Goal: Transaction & Acquisition: Purchase product/service

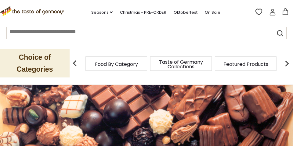
click at [289, 57] on img at bounding box center [287, 63] width 12 height 12
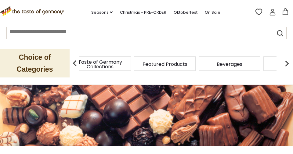
click at [289, 57] on img at bounding box center [287, 63] width 12 height 12
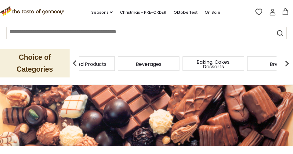
click at [286, 58] on img at bounding box center [287, 63] width 12 height 12
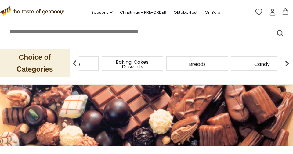
click at [290, 57] on img at bounding box center [287, 63] width 12 height 12
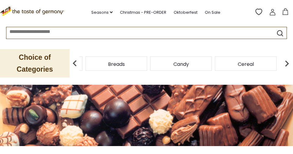
click at [184, 62] on span "Candy" at bounding box center [181, 64] width 16 height 5
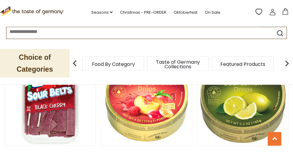
scroll to position [1066, 0]
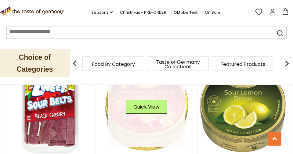
click at [166, 103] on link at bounding box center [146, 109] width 76 height 76
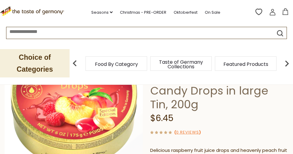
scroll to position [38, 0]
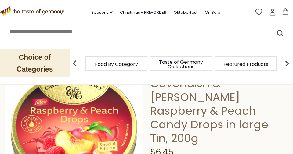
click at [229, 130] on h1 "Cavendish & Harvey Raspberry & Peach Candy Drops in large Tin, 200g" at bounding box center [219, 111] width 138 height 69
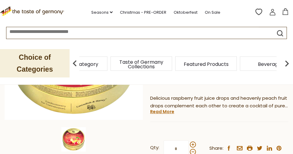
scroll to position [124, 0]
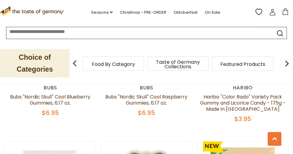
scroll to position [1626, 0]
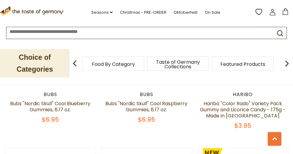
click at [288, 57] on img at bounding box center [287, 63] width 12 height 12
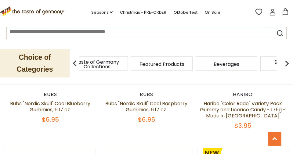
click at [288, 59] on img at bounding box center [287, 63] width 12 height 12
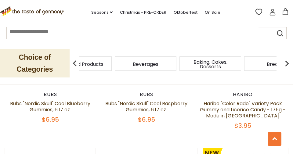
click at [216, 60] on span "Baking, Cakes, Desserts" at bounding box center [210, 64] width 49 height 9
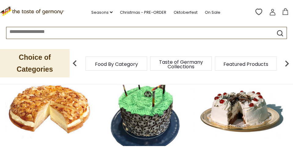
click at [45, 102] on div at bounding box center [146, 109] width 293 height 73
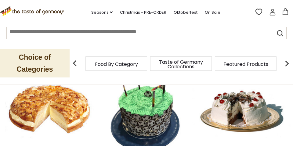
click at [45, 100] on div at bounding box center [146, 109] width 293 height 73
click at [37, 95] on div at bounding box center [146, 109] width 293 height 73
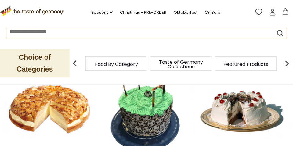
click at [24, 96] on div at bounding box center [146, 109] width 293 height 73
click at [25, 99] on div at bounding box center [146, 109] width 293 height 73
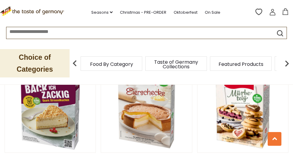
scroll to position [755, 0]
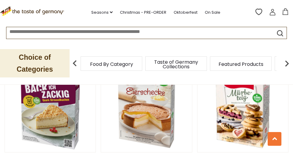
click at [286, 57] on img at bounding box center [287, 63] width 12 height 12
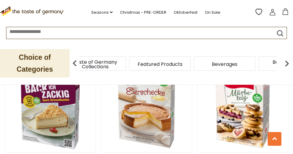
click at [285, 60] on img at bounding box center [287, 63] width 12 height 12
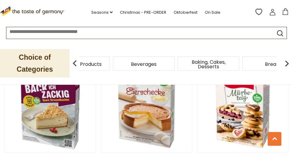
click at [293, 57] on img at bounding box center [287, 63] width 12 height 12
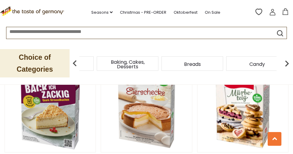
click at [289, 59] on img at bounding box center [287, 63] width 12 height 12
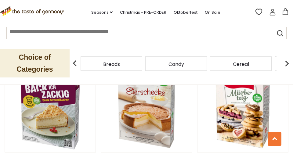
click at [288, 57] on img at bounding box center [287, 63] width 12 height 12
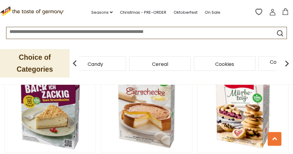
click at [289, 57] on img at bounding box center [287, 63] width 12 height 12
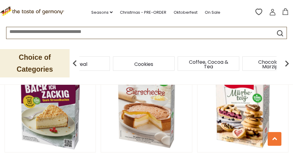
click at [213, 60] on span "Coffee, Cocoa & Tea" at bounding box center [208, 64] width 49 height 9
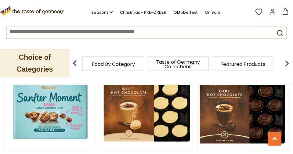
scroll to position [925, 0]
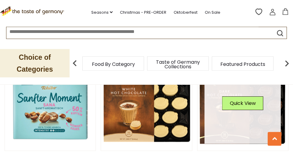
click at [252, 102] on link at bounding box center [242, 105] width 76 height 76
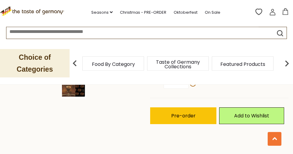
scroll to position [179, 0]
